Goal: Task Accomplishment & Management: Use online tool/utility

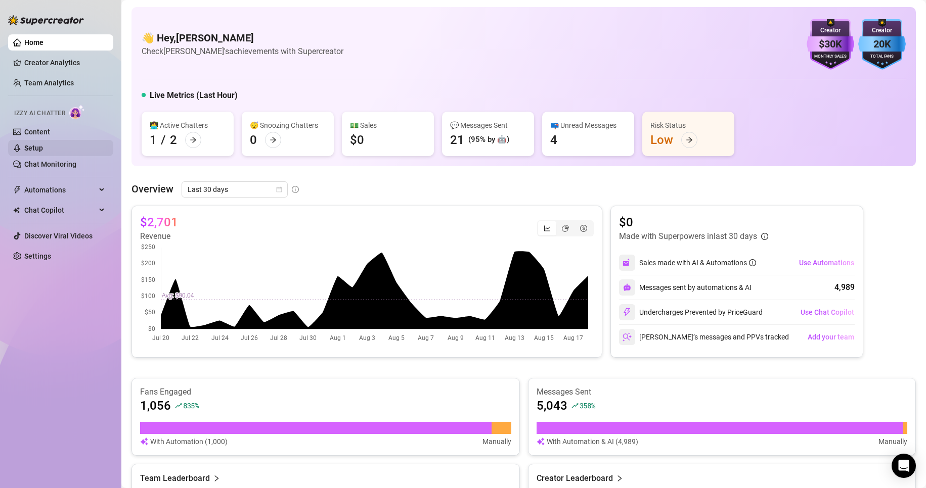
click at [38, 147] on link "Setup" at bounding box center [33, 148] width 19 height 8
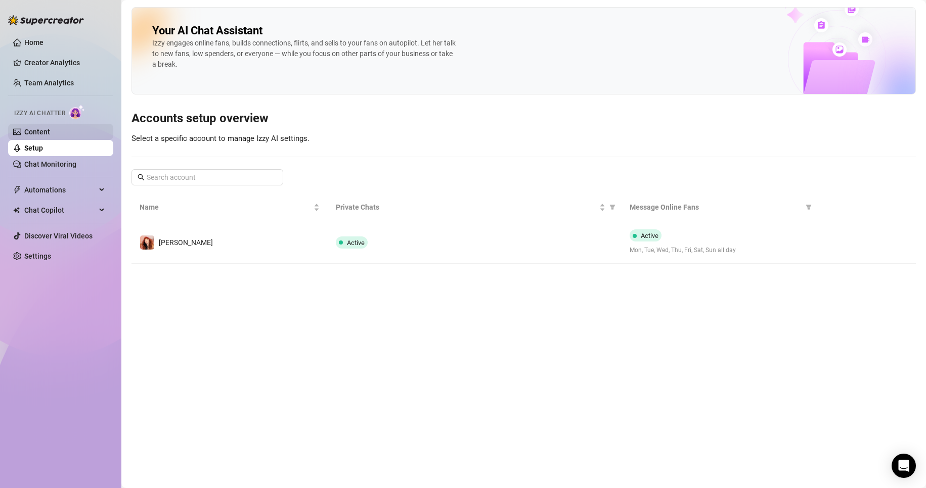
click at [39, 134] on link "Content" at bounding box center [37, 132] width 26 height 8
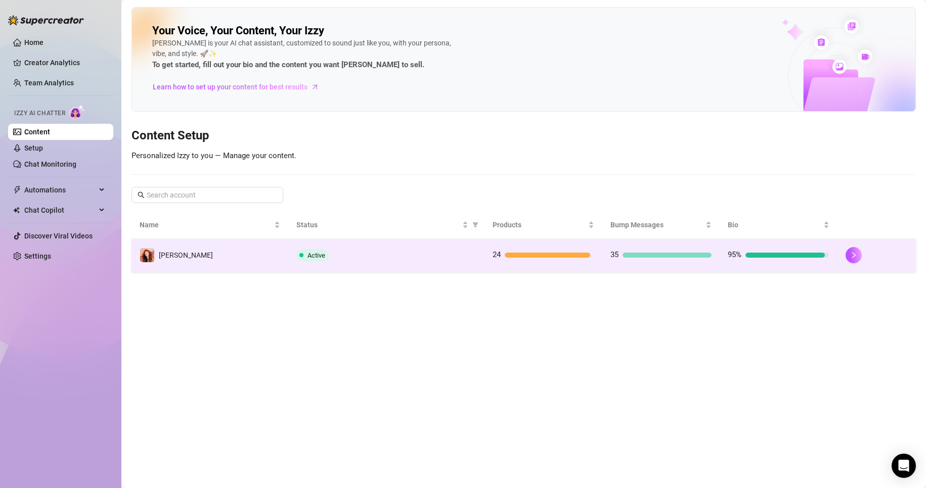
click at [198, 247] on td "[PERSON_NAME]" at bounding box center [209, 255] width 157 height 33
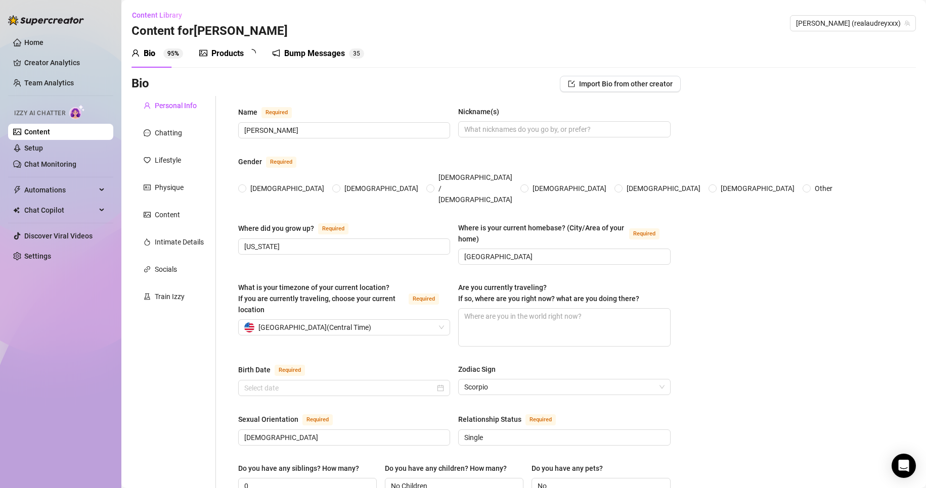
radio input "true"
type input "[DATE]"
click at [309, 51] on div "Bump Messages" at bounding box center [321, 54] width 61 height 12
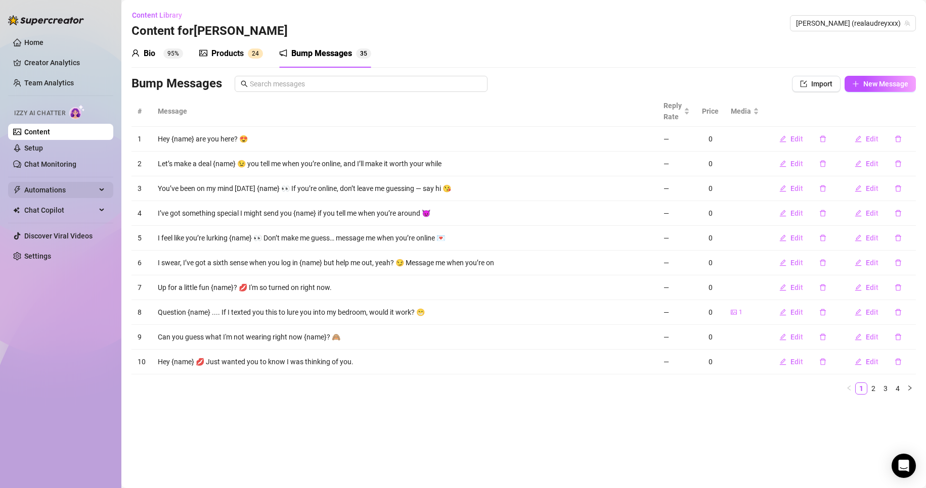
click at [46, 190] on span "Automations" at bounding box center [60, 190] width 72 height 16
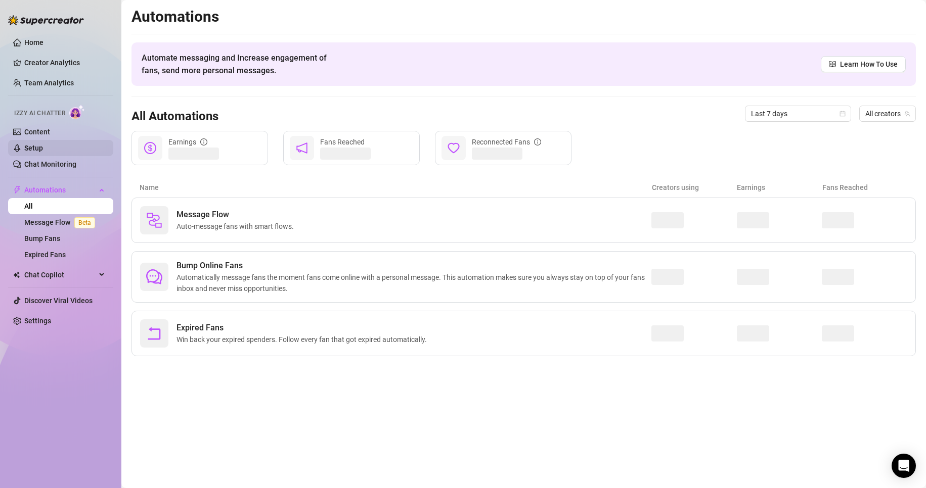
click at [32, 150] on link "Setup" at bounding box center [33, 148] width 19 height 8
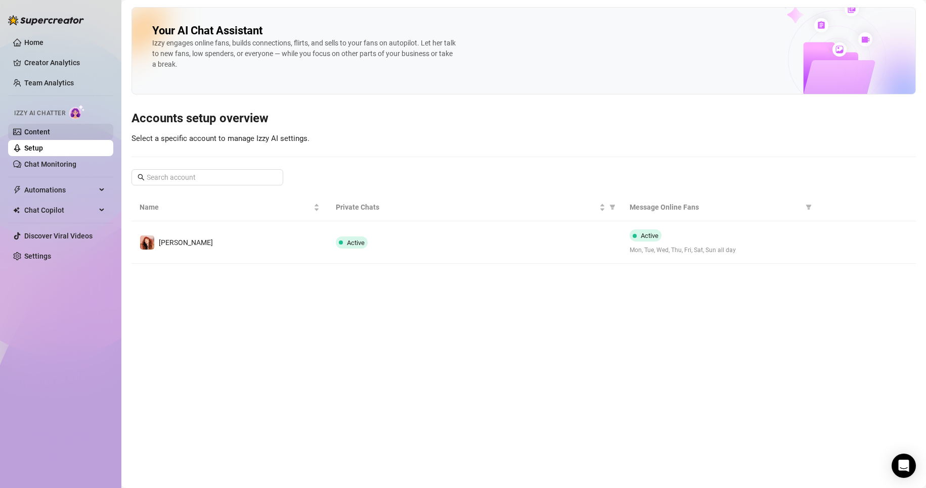
click at [41, 132] on link "Content" at bounding box center [37, 132] width 26 height 8
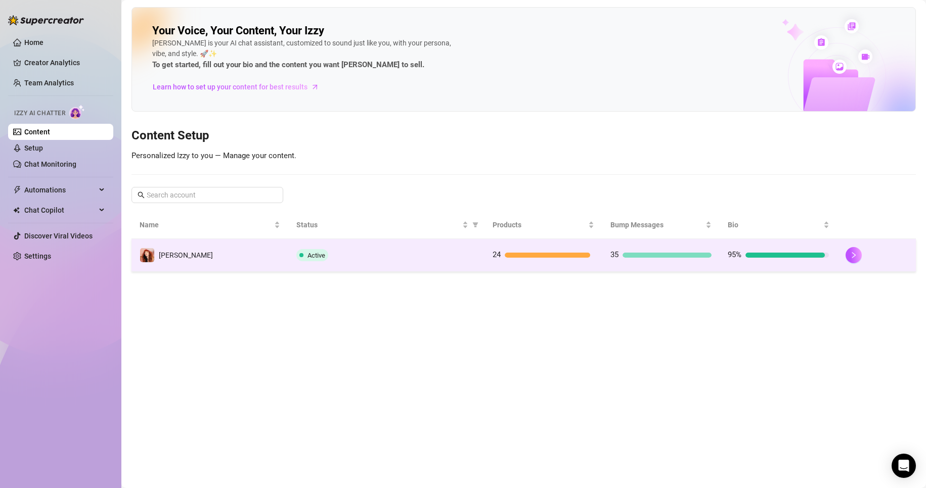
click at [159, 246] on td "[PERSON_NAME]" at bounding box center [209, 255] width 157 height 33
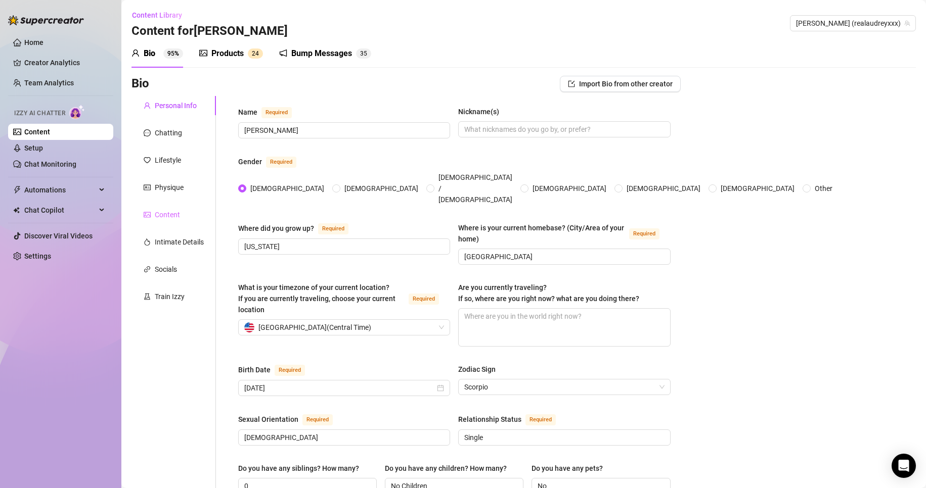
click at [163, 207] on div "Content" at bounding box center [173, 214] width 84 height 19
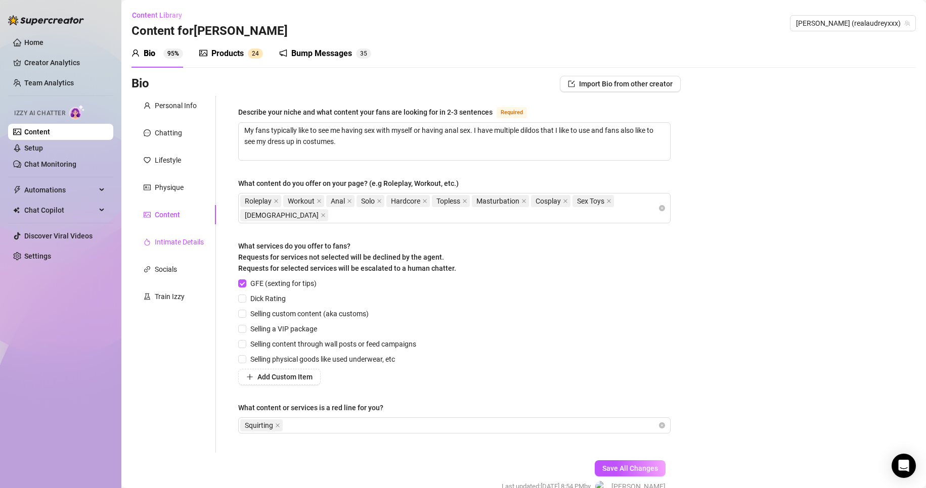
click at [172, 241] on div "Intimate Details" at bounding box center [179, 242] width 49 height 11
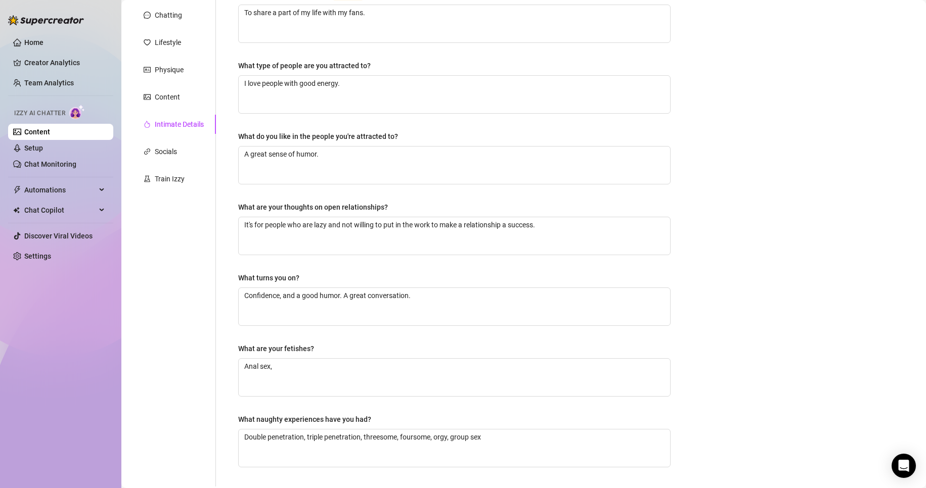
scroll to position [53, 0]
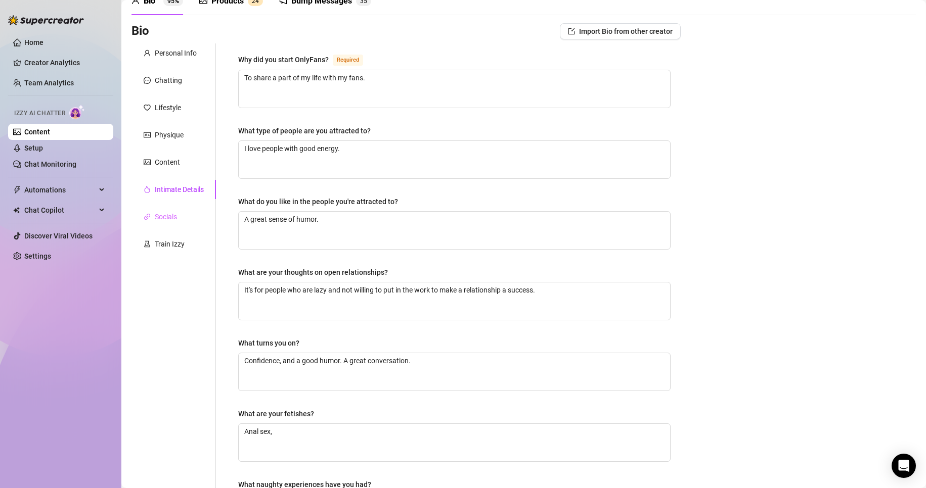
click at [161, 210] on div "Socials" at bounding box center [173, 216] width 84 height 19
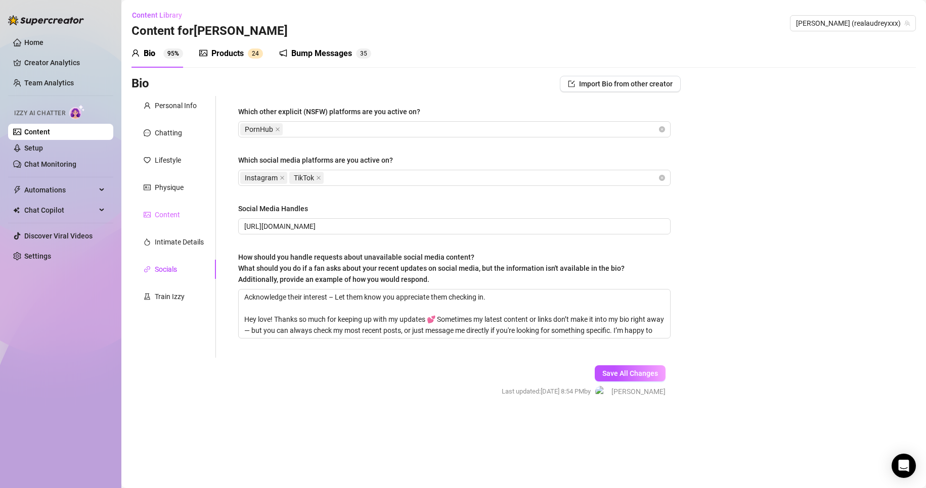
scroll to position [0, 0]
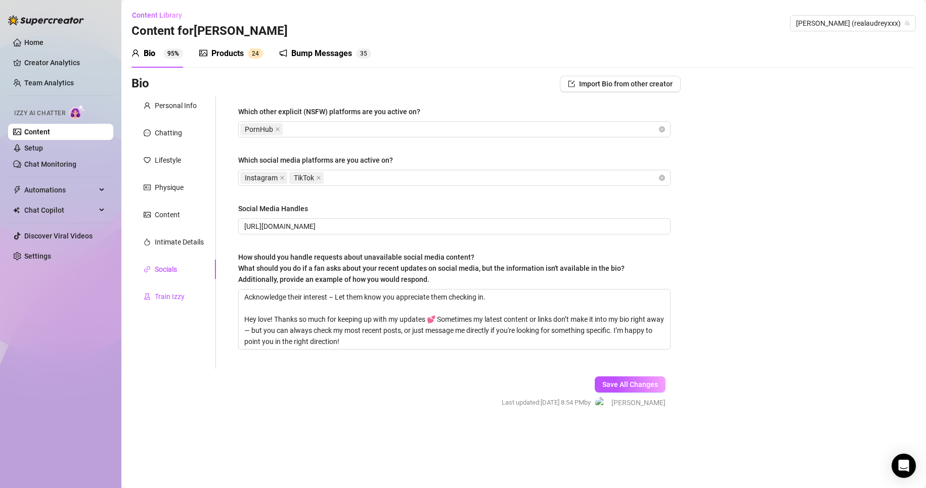
click at [165, 294] on div "Train Izzy" at bounding box center [170, 296] width 30 height 11
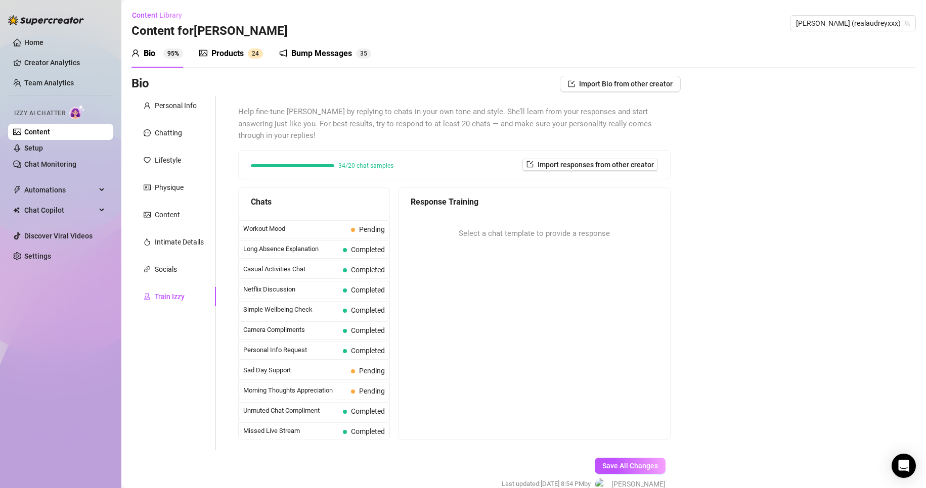
scroll to position [908, 0]
click at [280, 363] on div "Sad Day Support Pending" at bounding box center [314, 369] width 151 height 18
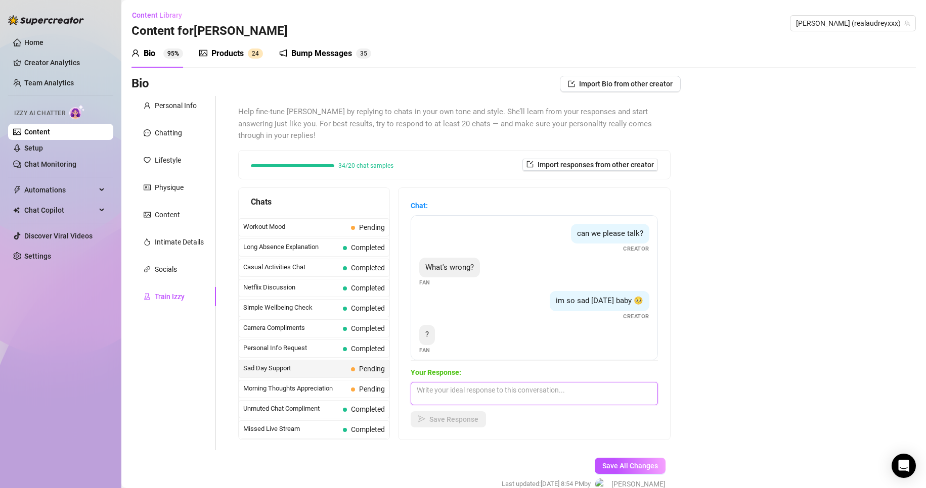
click at [465, 393] on textarea at bounding box center [534, 393] width 247 height 23
click at [553, 393] on textarea at bounding box center [534, 393] width 247 height 23
type textarea "I'm just sad because I'm missing you."
click at [447, 416] on span "Save Response" at bounding box center [453, 420] width 49 height 8
